Goal: Complete application form: Complete application form

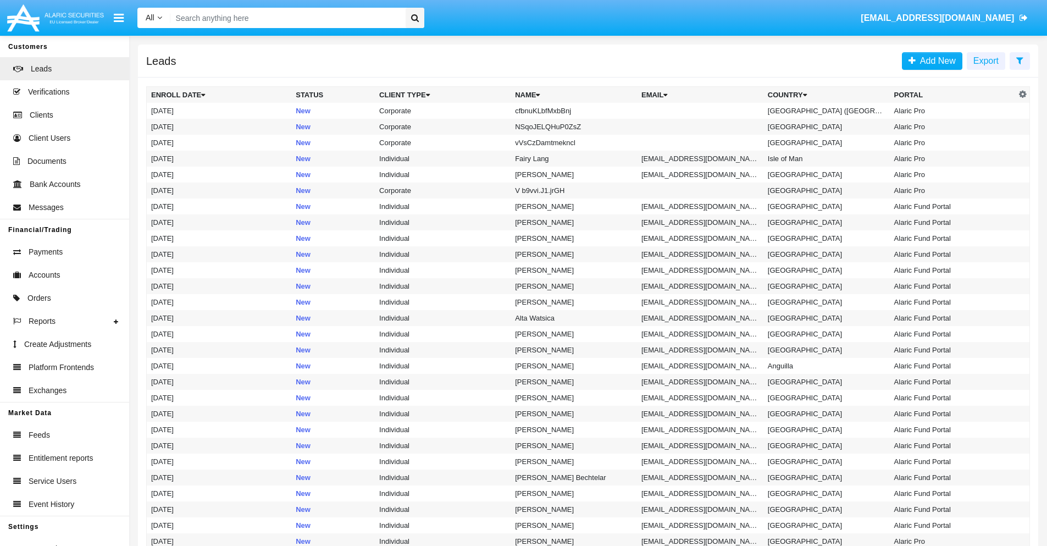
click at [1020, 60] on icon at bounding box center [1019, 60] width 7 height 9
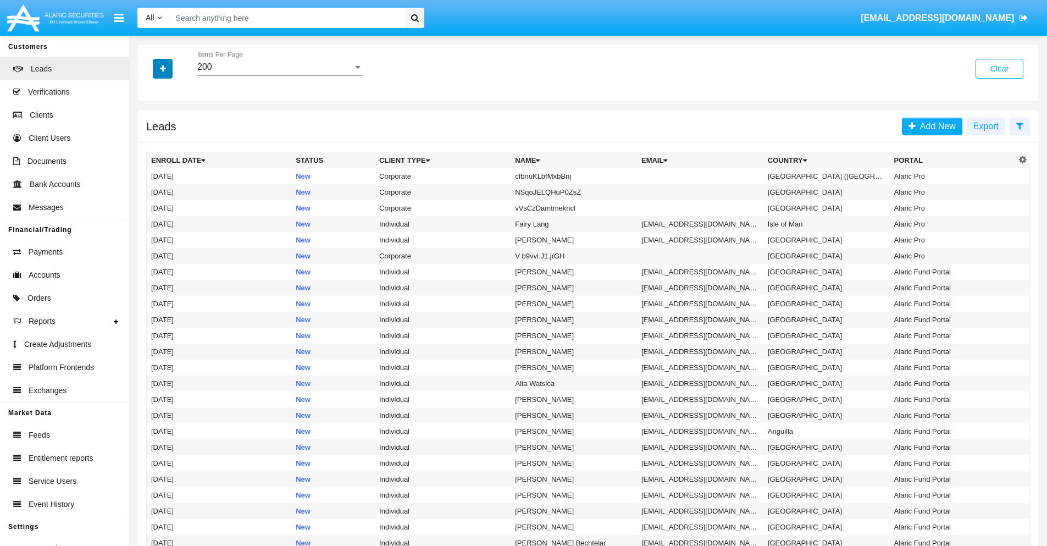
click at [163, 68] on icon "button" at bounding box center [163, 69] width 6 height 8
click at [171, 123] on span "Name" at bounding box center [172, 123] width 24 height 13
click at [151, 128] on input "Name" at bounding box center [151, 128] width 1 height 1
checkbox input "true"
click at [163, 68] on icon "button" at bounding box center [163, 69] width 6 height 8
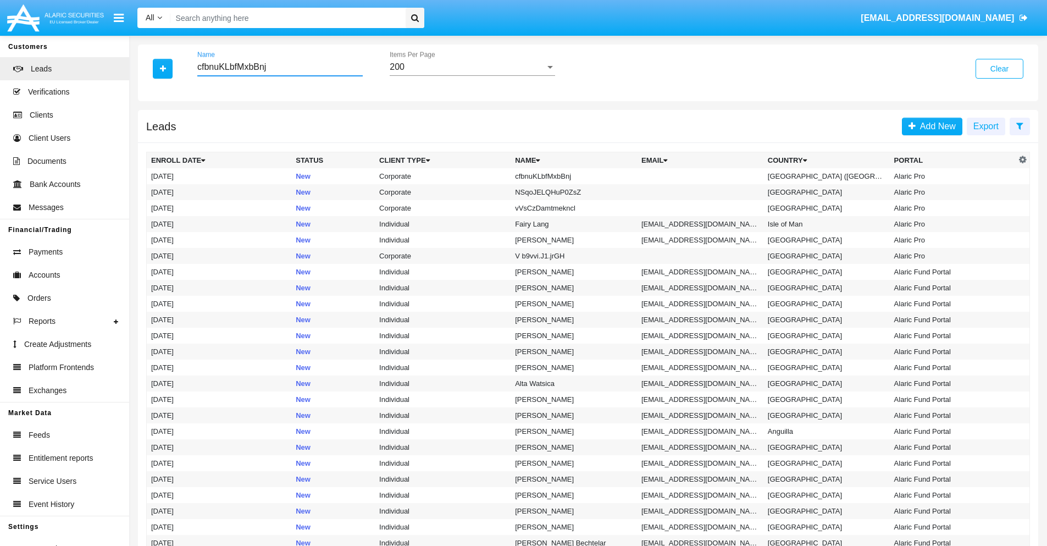
type input "cfbnuKLbfMxbBnj"
click at [579, 176] on td "cfbnuKLbfMxbBnj" at bounding box center [574, 176] width 126 height 16
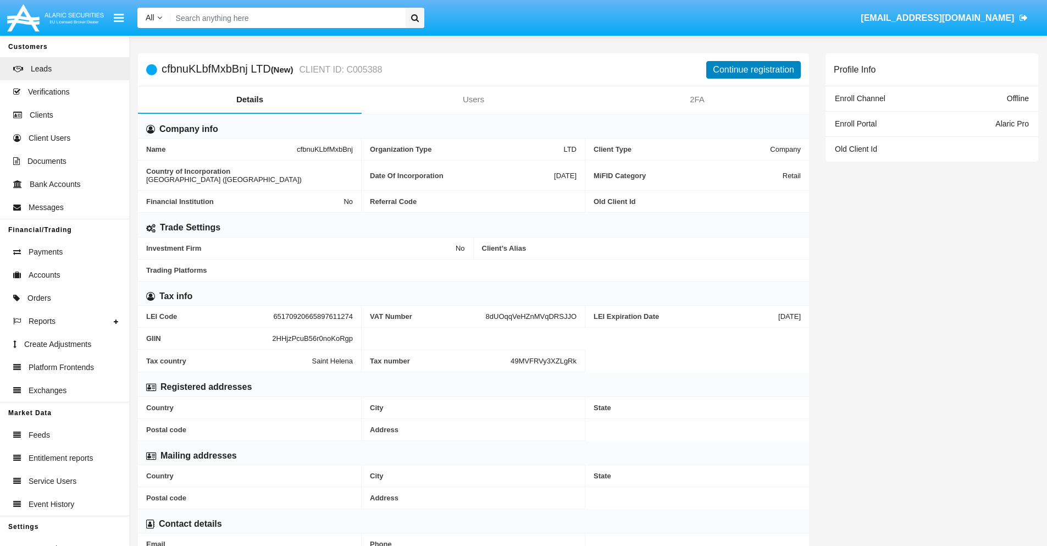
click at [754, 69] on button "Continue registration" at bounding box center [753, 70] width 95 height 18
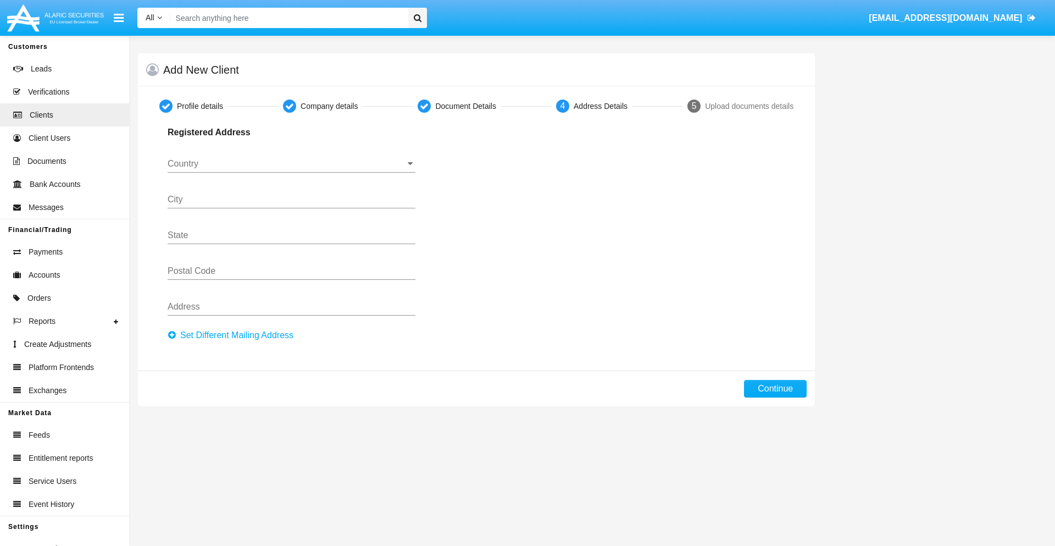
click at [234, 335] on button "Set Different Mailing Address" at bounding box center [234, 335] width 132 height 18
click at [776, 389] on button "Continue" at bounding box center [775, 389] width 63 height 18
click at [234, 335] on button "Set Different Mailing Address" at bounding box center [234, 335] width 132 height 18
type input "!"#$%&'()*+,-./:;<=>?@[\]^_`{|}~"
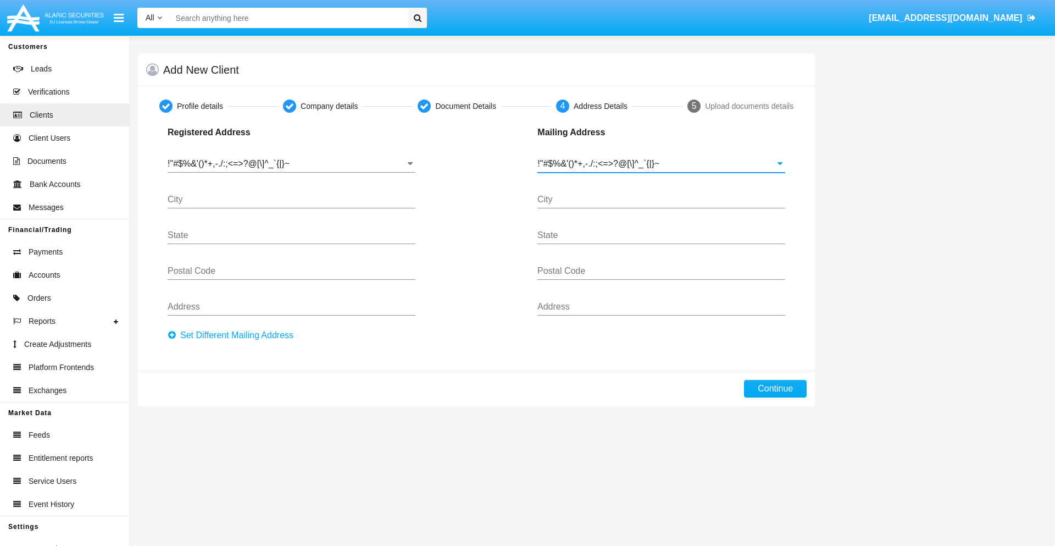
type input "!"#$%&'()*+,-./:;<=>?@[\]^_`{|}~"
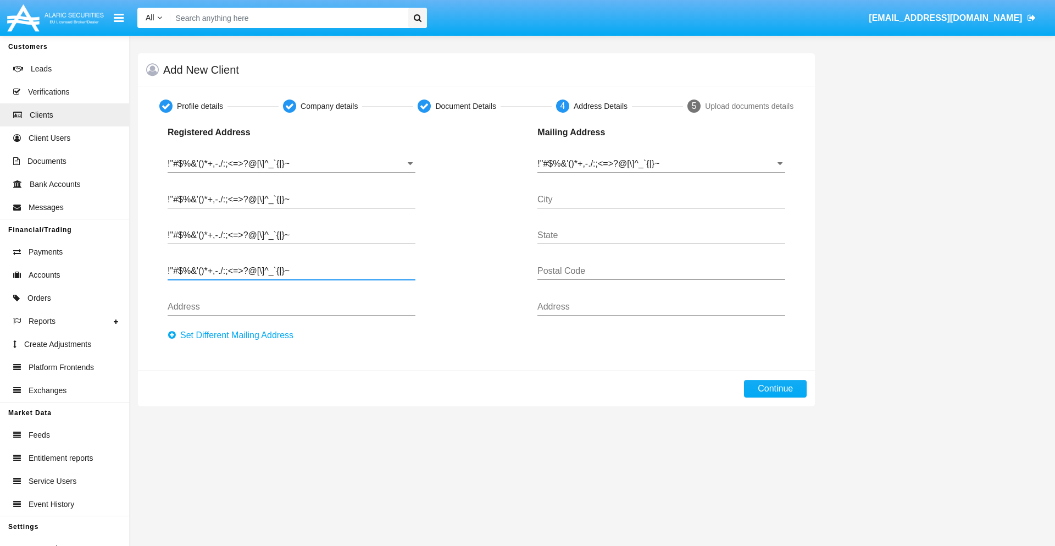
type input "!"#$%&'()*+,-./:;<=>?@[\]^_`{|}~"
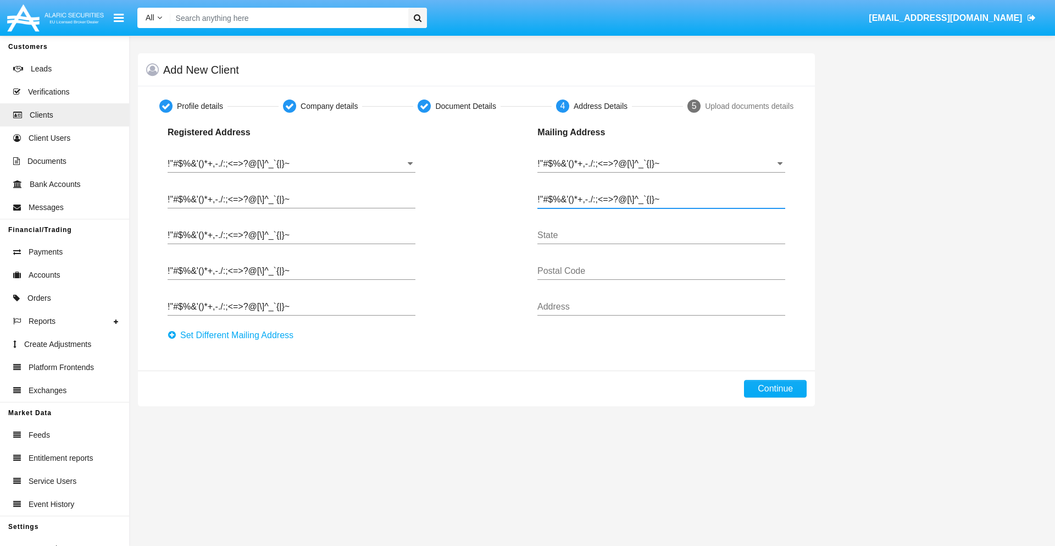
type input "!"#$%&'()*+,-./:;<=>?@[\]^_`{|}~"
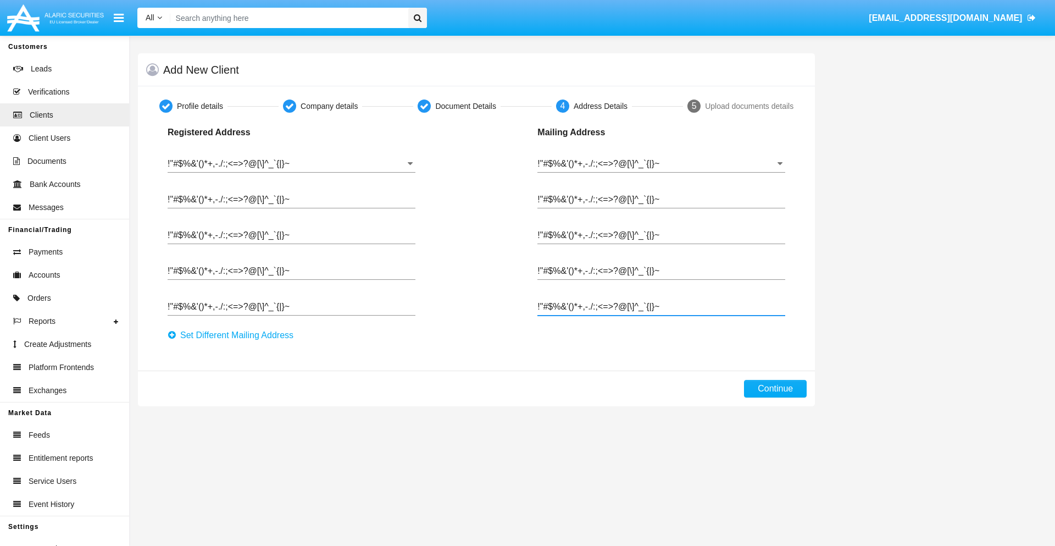
type input "!"#$%&'()*+,-./:;<=>?@[\]^_`{|}~"
click at [776, 389] on button "Continue" at bounding box center [775, 389] width 63 height 18
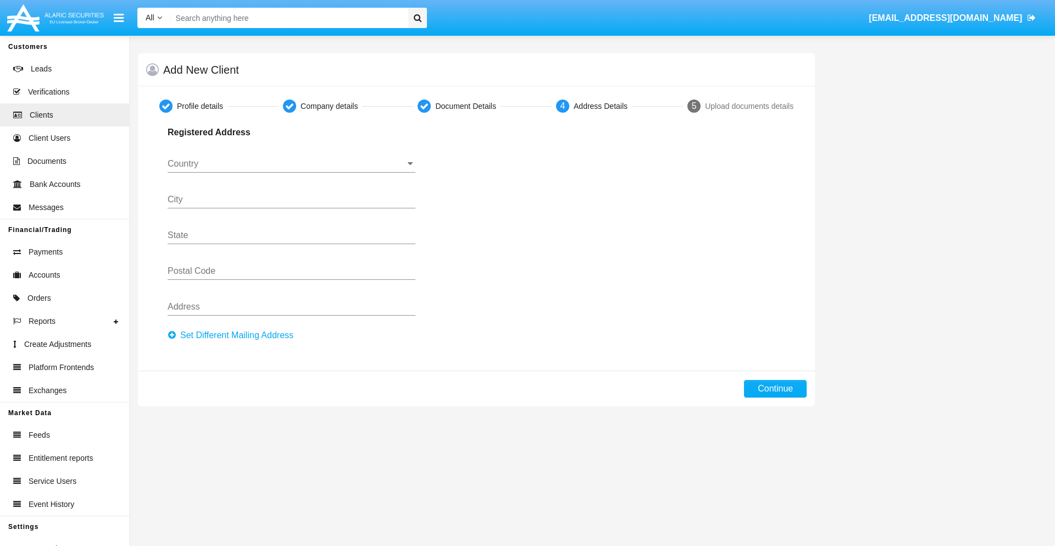
click at [234, 335] on button "Set Different Mailing Address" at bounding box center [234, 335] width 132 height 18
type input "0123456789"
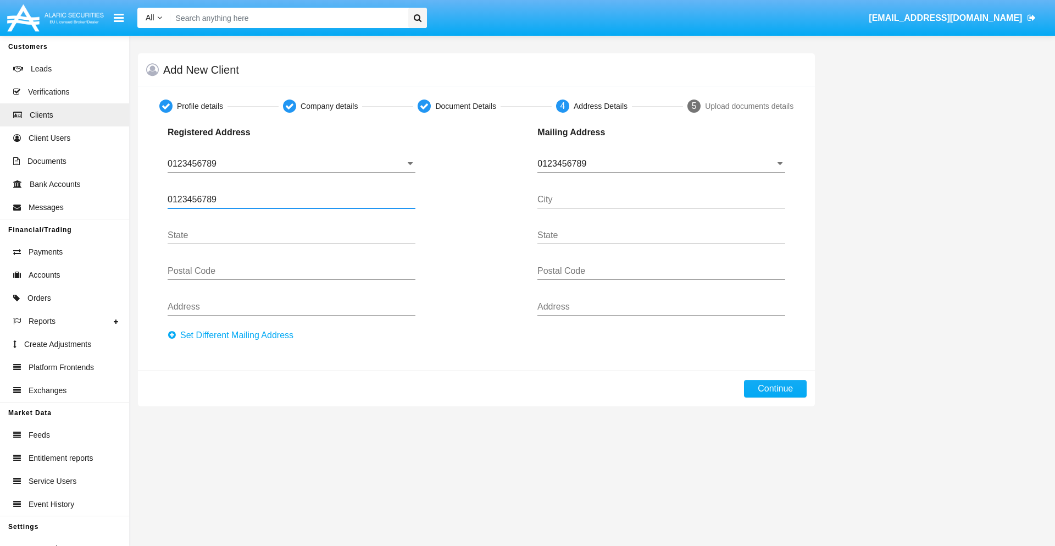
type input "0123456789"
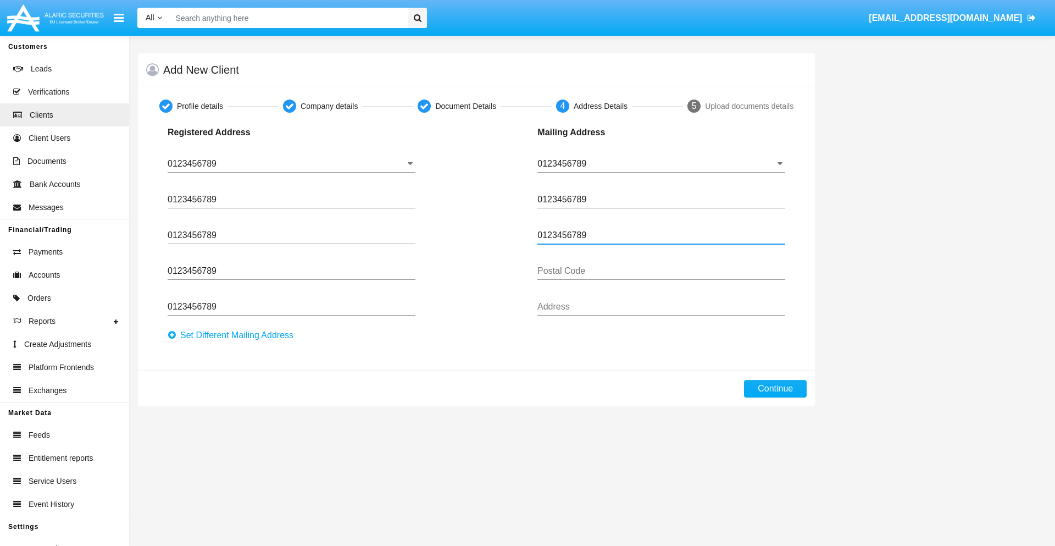
type input "0123456789"
click at [776, 389] on button "Continue" at bounding box center [775, 389] width 63 height 18
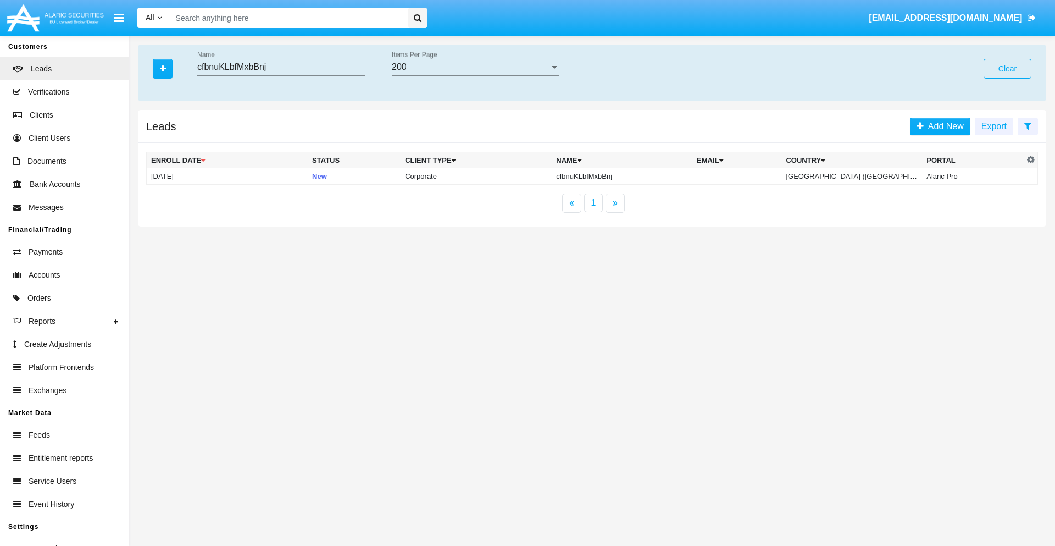
click at [1008, 69] on button "Clear" at bounding box center [1008, 69] width 48 height 20
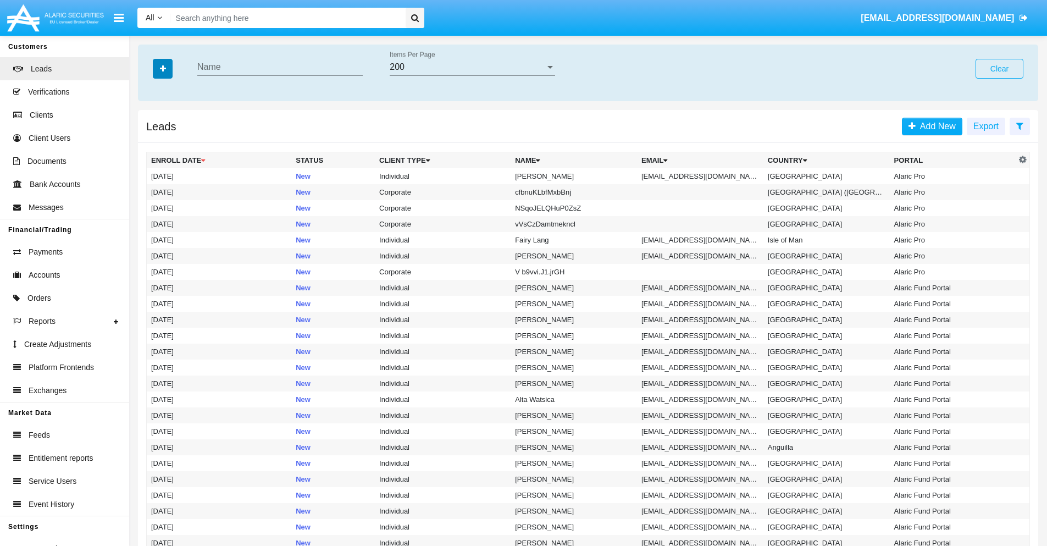
click at [163, 68] on icon "button" at bounding box center [163, 69] width 6 height 8
click at [171, 139] on span "Email" at bounding box center [171, 138] width 22 height 13
click at [151, 143] on input "Email" at bounding box center [151, 143] width 1 height 1
checkbox input "true"
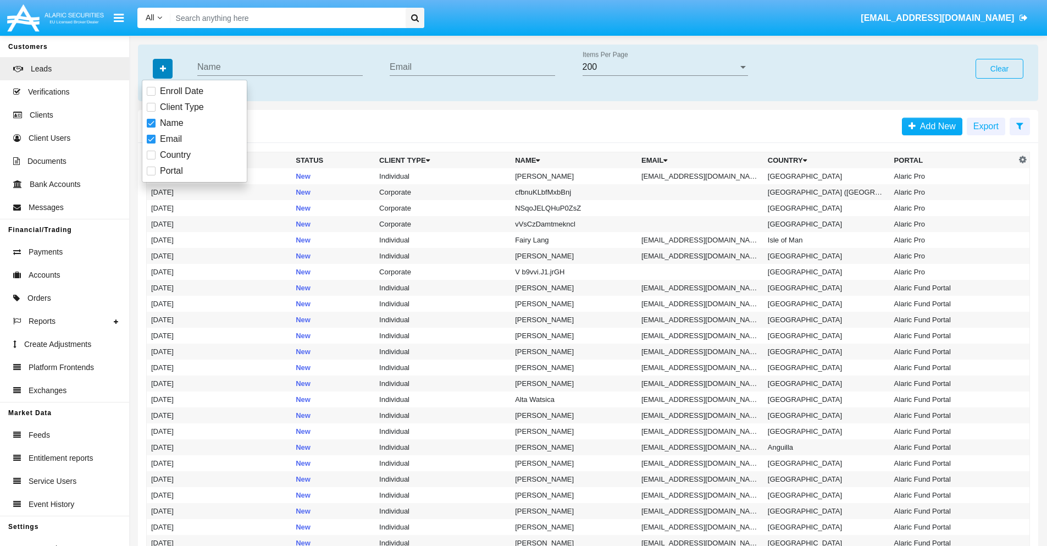
click at [163, 68] on icon "button" at bounding box center [163, 69] width 6 height 8
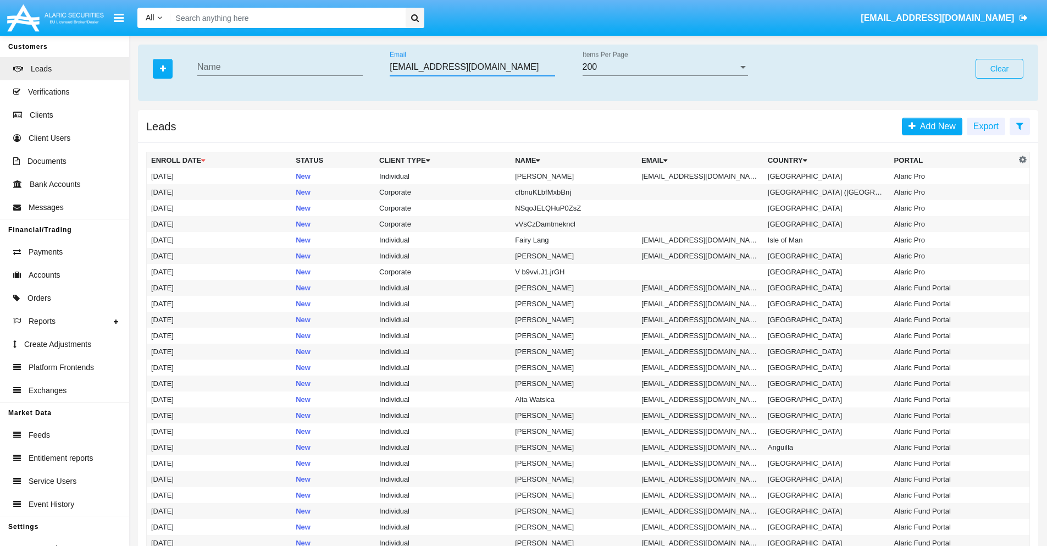
type input "efjjg1xh@velxz.phmj.edu"
click at [704, 176] on td "efjjg1xh@velxz.phmj.edu" at bounding box center [700, 176] width 126 height 16
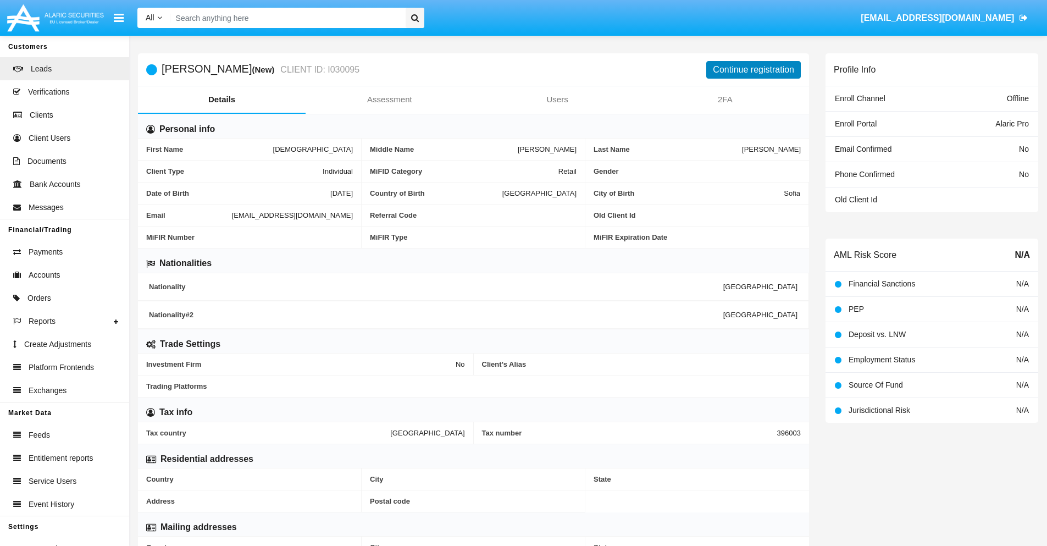
click at [754, 69] on button "Continue registration" at bounding box center [753, 70] width 95 height 18
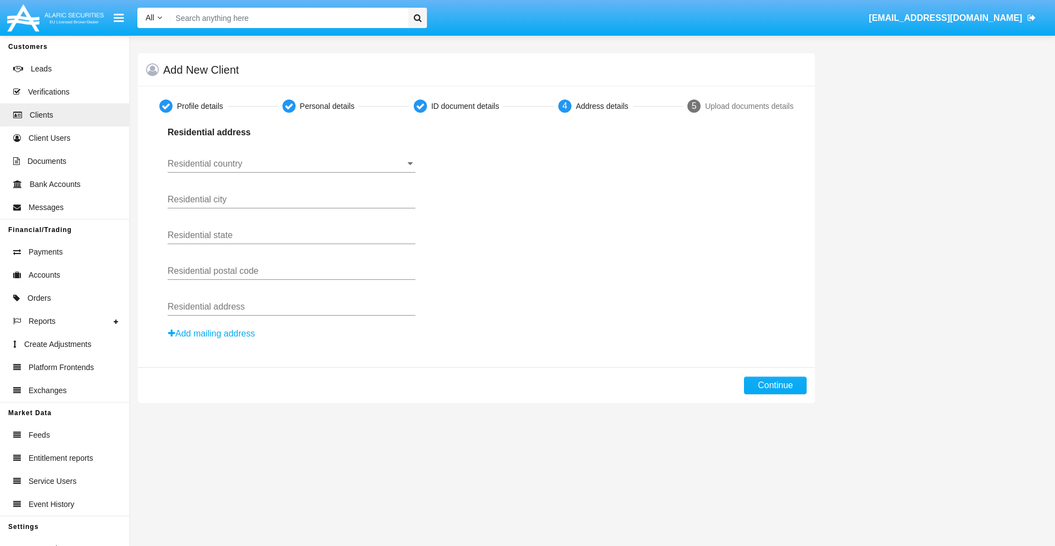
click at [212, 334] on button "Add mailing address" at bounding box center [212, 333] width 88 height 14
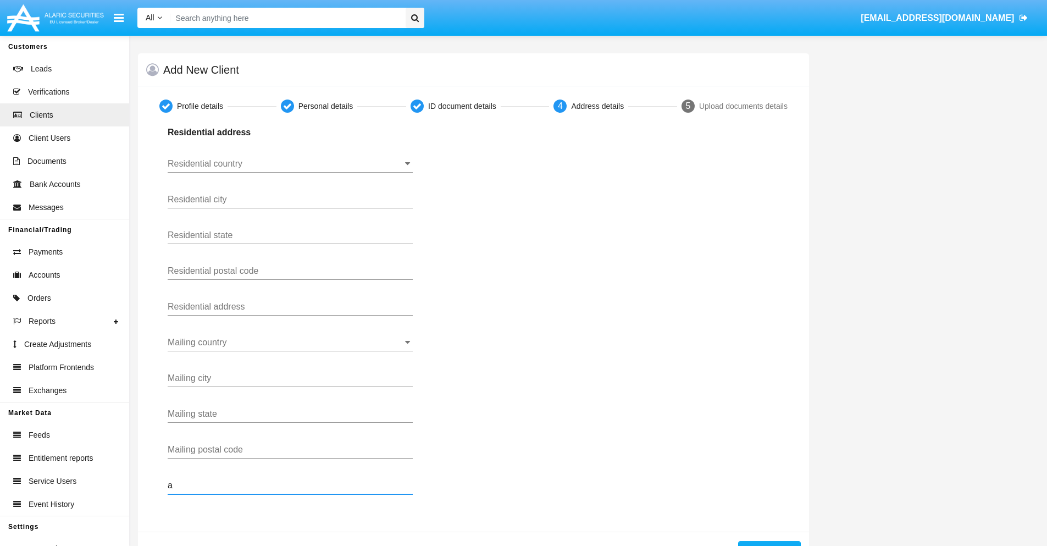
type input "a"
click at [769, 543] on button "Continue" at bounding box center [769, 550] width 63 height 18
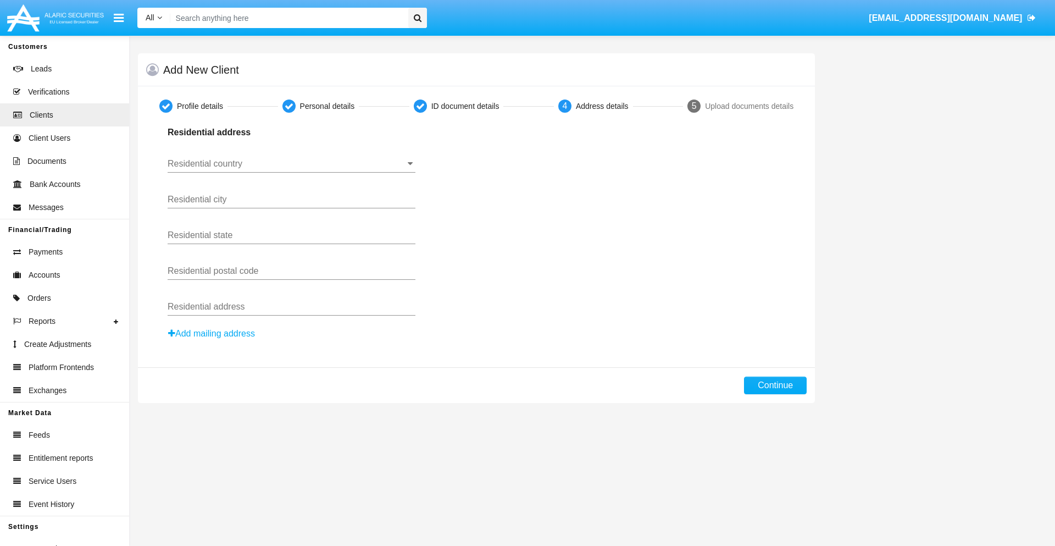
click at [212, 334] on button "Add mailing address" at bounding box center [212, 333] width 88 height 14
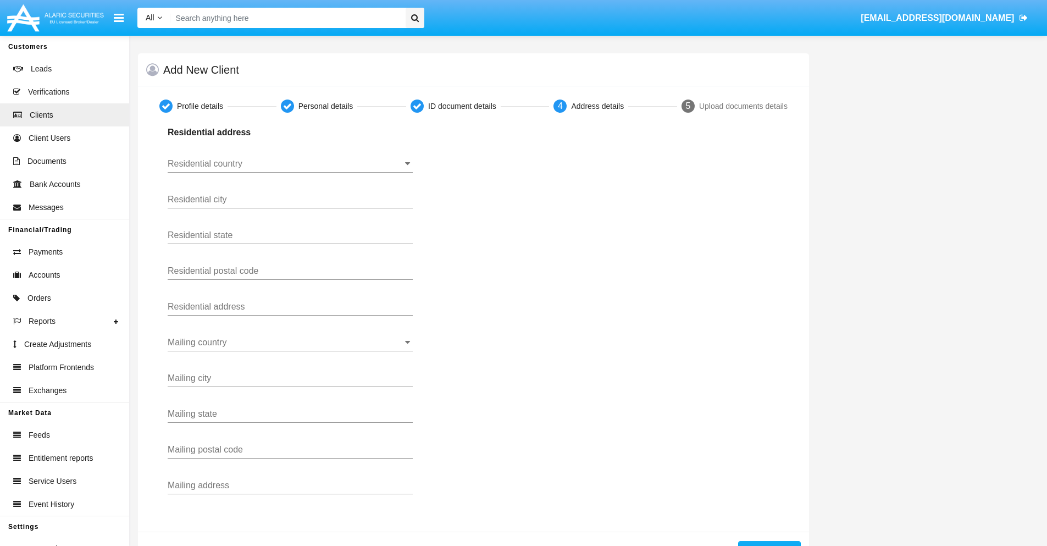
scroll to position [39, 0]
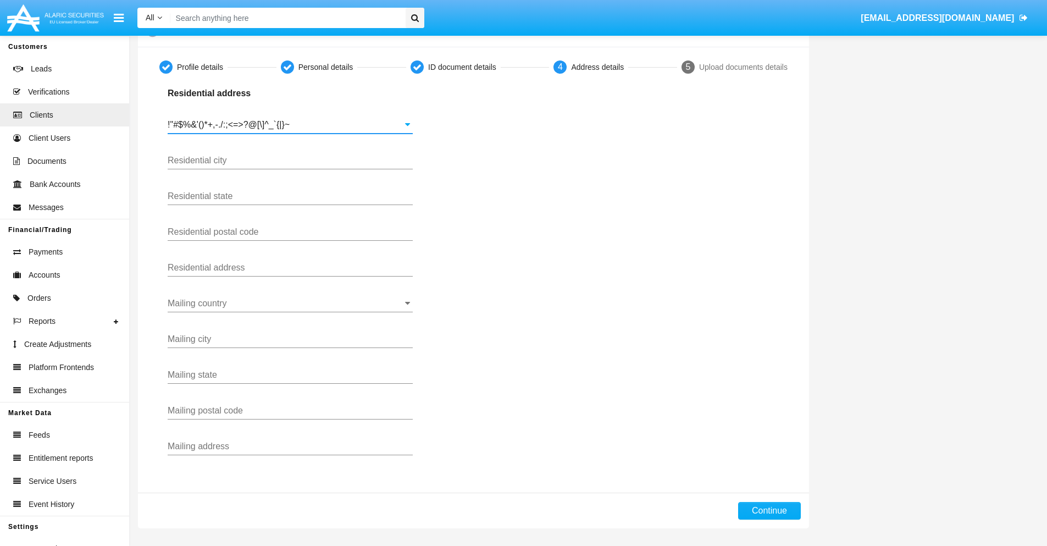
type input "!"#$%&'()*+,-./:;<=>?@[\]^_`{|}~"
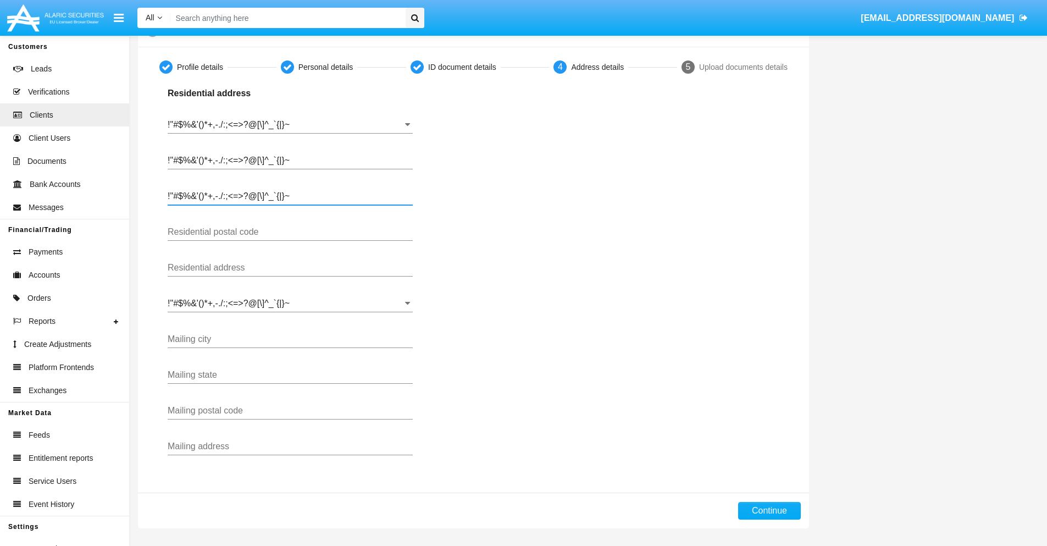
type input "!"#$%&'()*+,-./:;<=>?@[\]^_`{|}~"
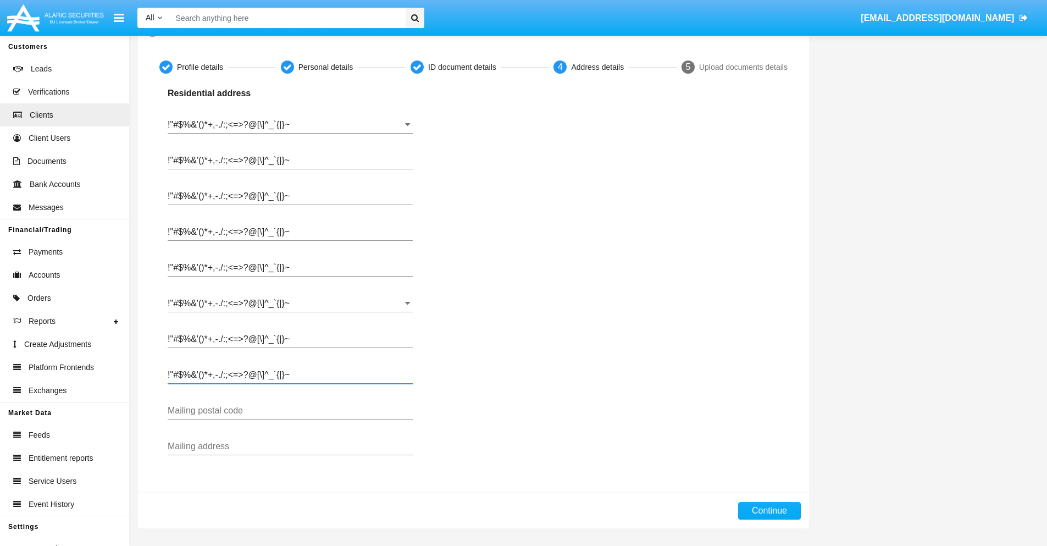
type input "!"#$%&'()*+,-./:;<=>?@[\]^_`{|}~"
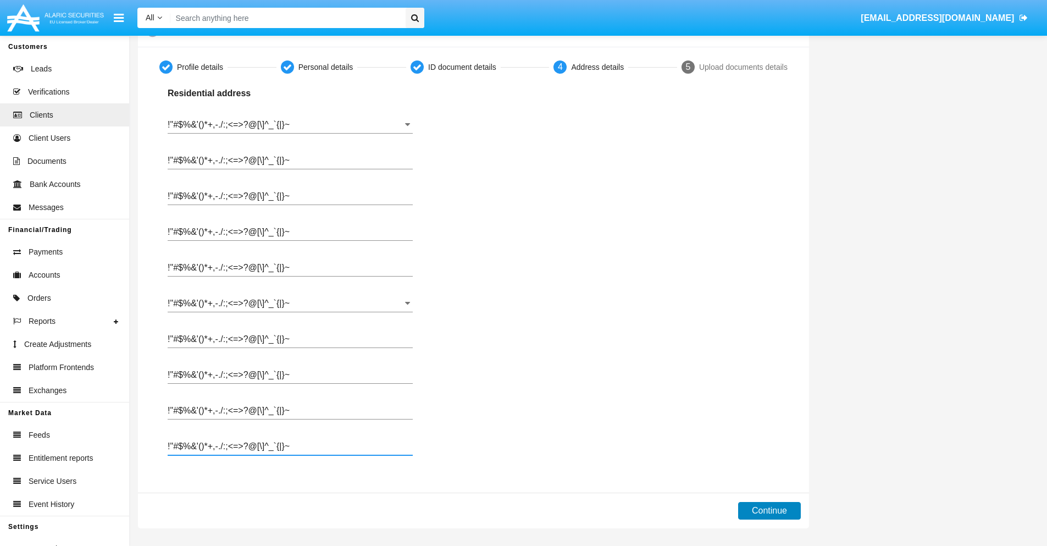
click at [769, 511] on button "Continue" at bounding box center [769, 511] width 63 height 18
